Goal: Task Accomplishment & Management: Use online tool/utility

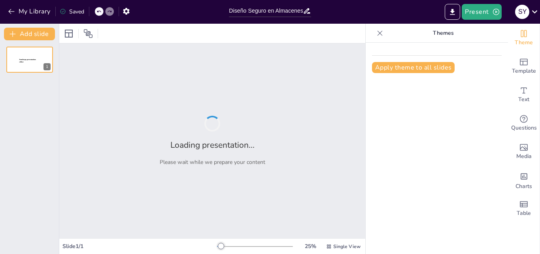
type input "Diseño Seguro en Almacenes: Separación y Señalización Efectiva para Tráfico de …"
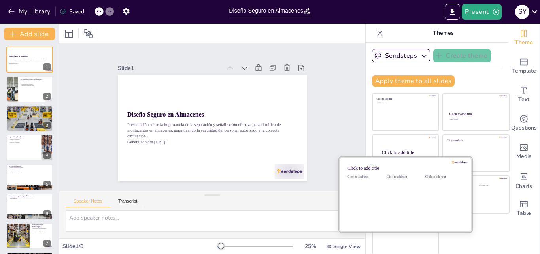
scroll to position [1, 0]
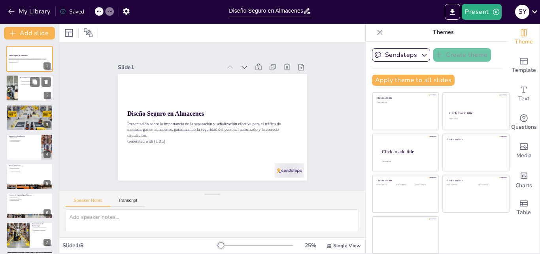
click at [27, 91] on div at bounding box center [29, 88] width 47 height 27
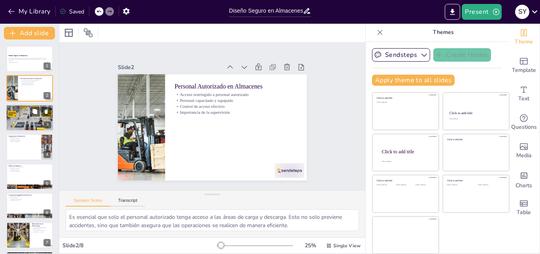
click at [29, 119] on div at bounding box center [29, 117] width 47 height 47
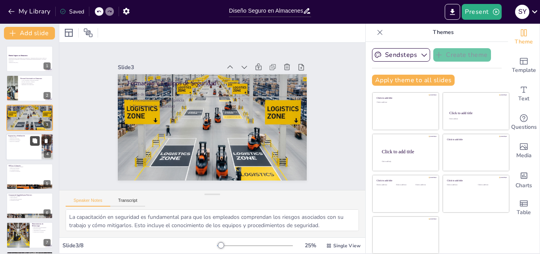
click at [31, 140] on button at bounding box center [34, 140] width 9 height 9
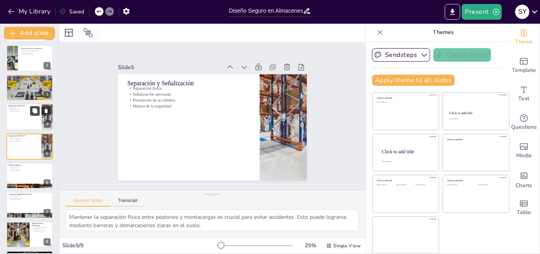
scroll to position [8, 0]
click at [24, 175] on div at bounding box center [29, 175] width 47 height 27
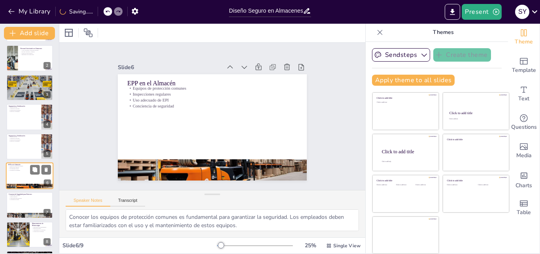
scroll to position [0, 0]
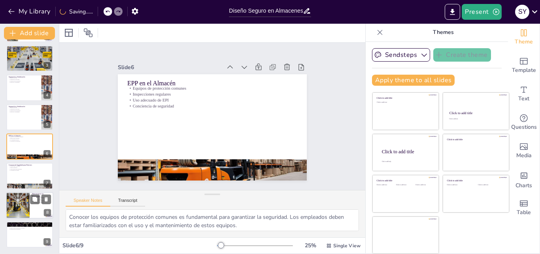
click at [16, 203] on div at bounding box center [17, 205] width 27 height 27
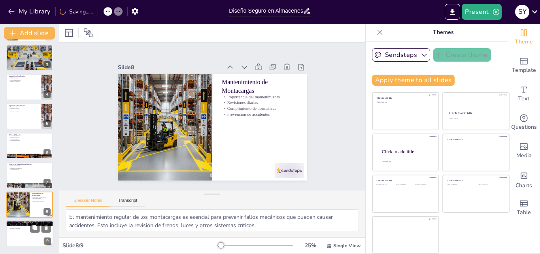
click at [28, 228] on p "Prevención de accidentes" at bounding box center [29, 229] width 43 height 2
type textarea "Optimizar la visibilidad en el almacén es esencial para que los operadores de m…"
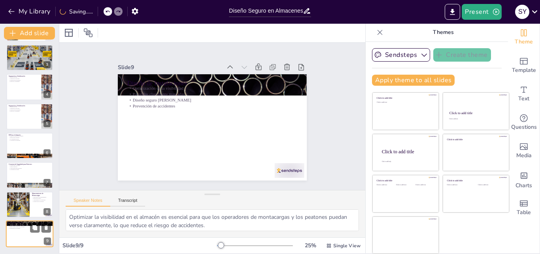
scroll to position [8, 0]
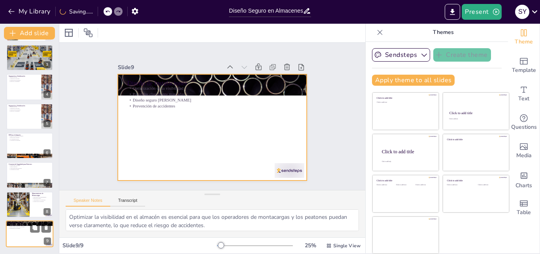
click at [27, 234] on div at bounding box center [29, 233] width 47 height 27
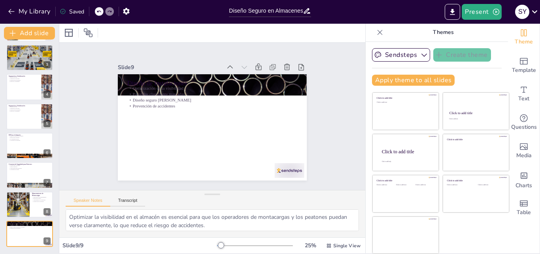
scroll to position [0, 0]
click at [420, 55] on icon "button" at bounding box center [424, 55] width 8 height 8
click at [404, 81] on span "Sendsteps" at bounding box center [407, 82] width 36 height 8
